Goal: Task Accomplishment & Management: Manage account settings

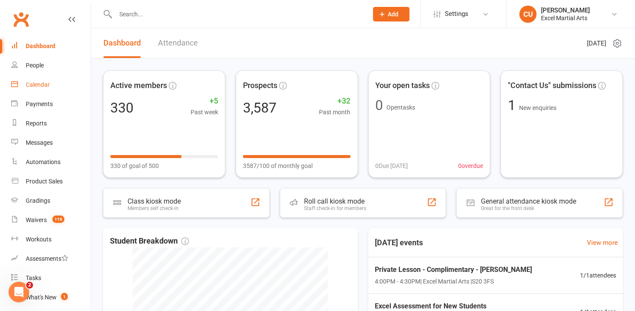
click at [46, 79] on link "Calendar" at bounding box center [50, 84] width 79 height 19
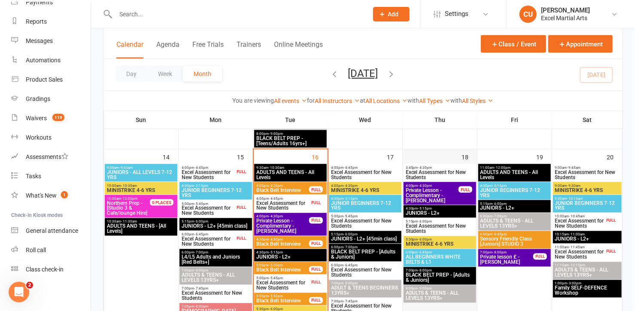
scroll to position [559, 0]
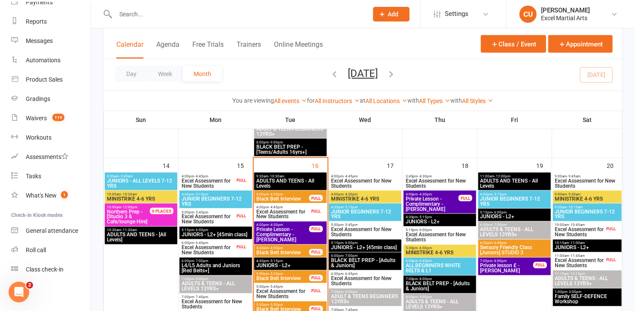
click at [467, 207] on div "4:00pm - 4:30pm Private Lesson - Complimentary - [PERSON_NAME] FULL" at bounding box center [440, 202] width 73 height 23
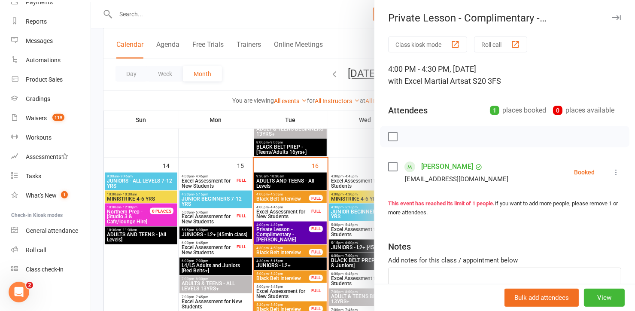
click at [280, 85] on div at bounding box center [363, 155] width 544 height 311
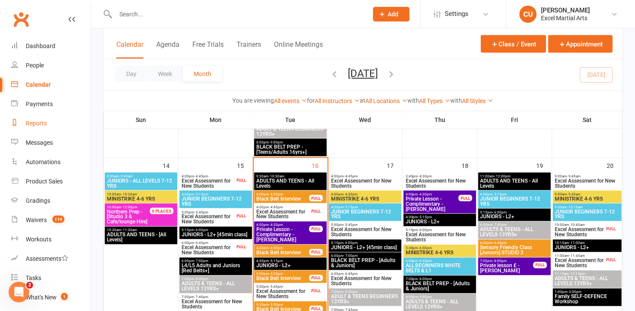
click at [49, 120] on link "Reports" at bounding box center [50, 123] width 79 height 19
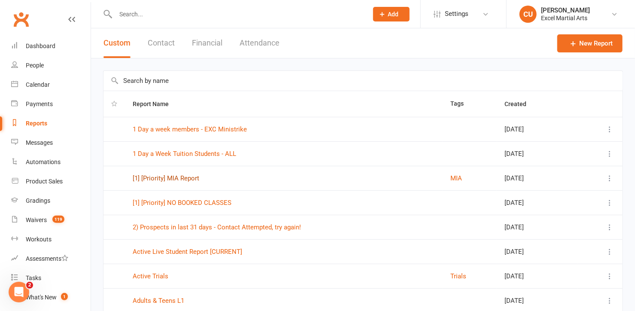
click at [179, 175] on link "[1] [Priority] MIA Report" at bounding box center [166, 178] width 67 height 8
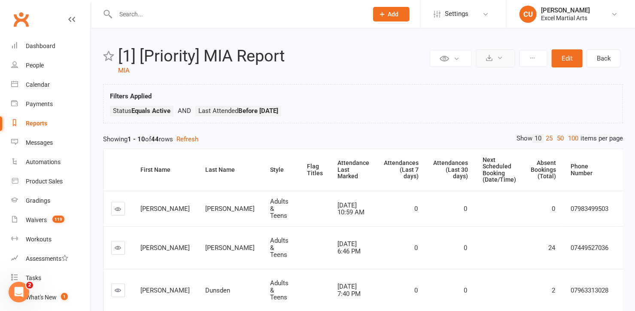
click at [487, 61] on button at bounding box center [495, 58] width 39 height 18
click at [483, 79] on link "Export to CSV" at bounding box center [470, 78] width 90 height 17
